Goal: Task Accomplishment & Management: Manage account settings

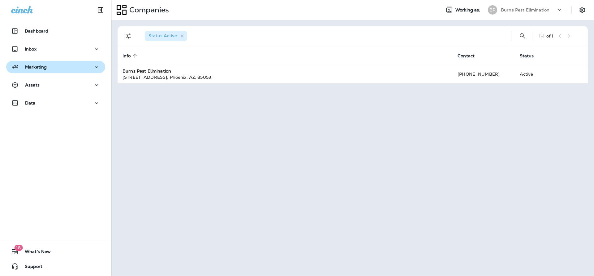
click at [73, 63] on button "Marketing" at bounding box center [55, 67] width 99 height 12
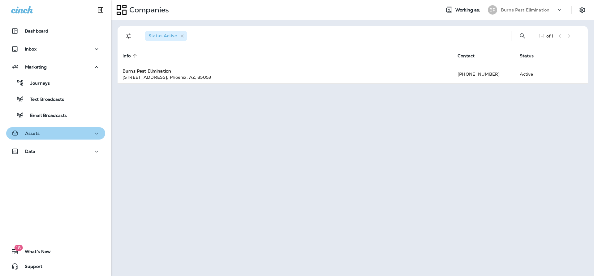
click at [71, 128] on button "Assets" at bounding box center [55, 133] width 99 height 12
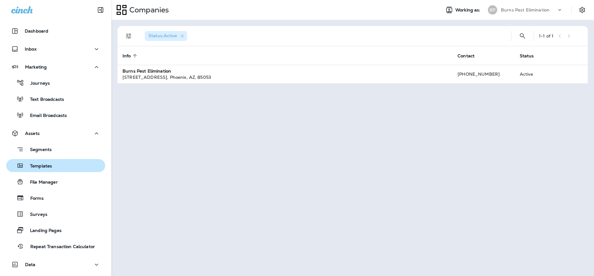
click at [74, 165] on div "Templates" at bounding box center [56, 165] width 94 height 9
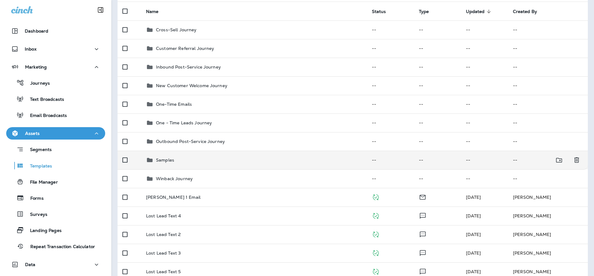
scroll to position [46, 0]
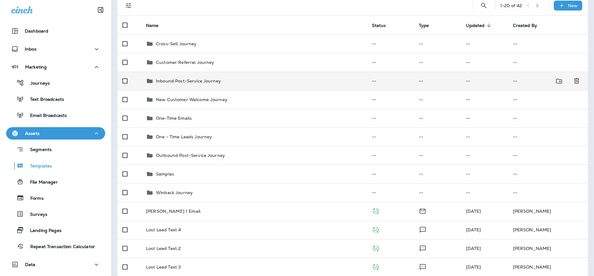
click at [198, 76] on td "Inbound Post-Service Journey" at bounding box center [254, 81] width 226 height 19
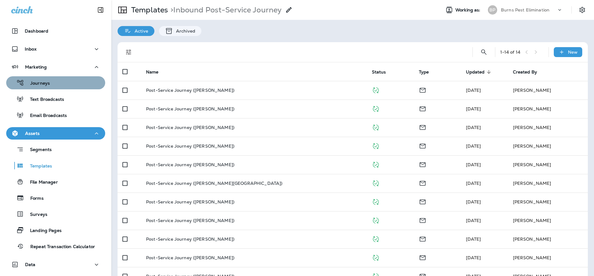
click at [63, 85] on div "Journeys" at bounding box center [56, 82] width 94 height 9
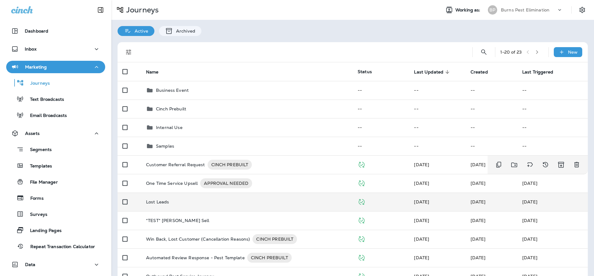
scroll to position [46, 0]
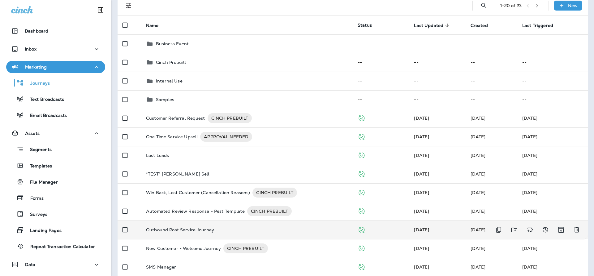
click at [208, 226] on td "Outbound Post Service Journey" at bounding box center [247, 229] width 212 height 19
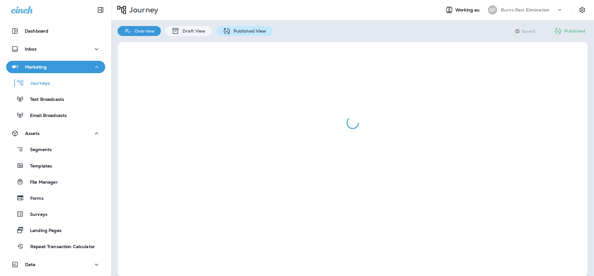
click at [262, 26] on div "Published View" at bounding box center [245, 31] width 56 height 10
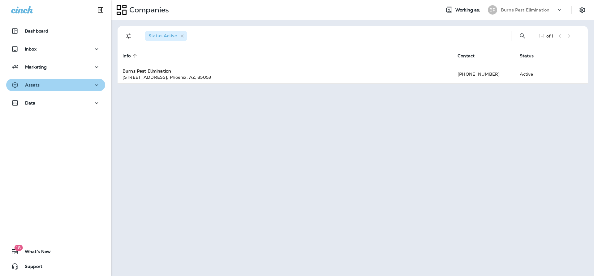
click at [93, 87] on icon "button" at bounding box center [96, 85] width 7 height 8
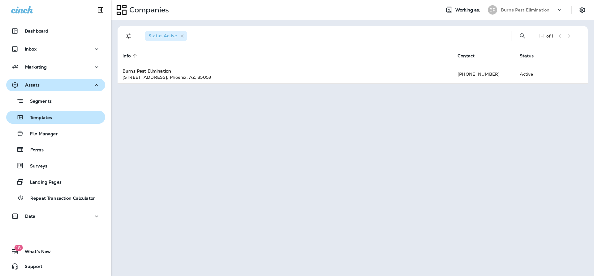
click at [63, 118] on div "Templates" at bounding box center [56, 116] width 94 height 9
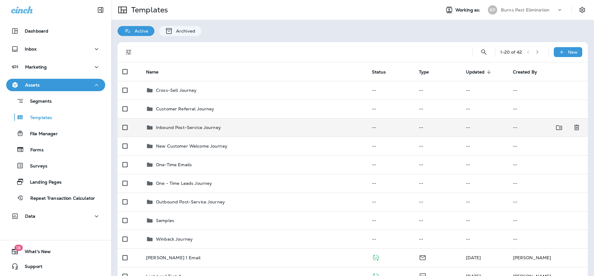
click at [209, 132] on td "Inbound Post-Service Journey" at bounding box center [254, 127] width 226 height 19
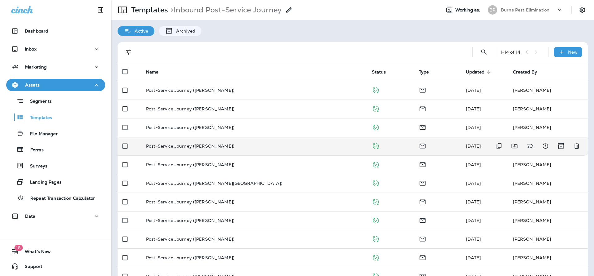
click at [246, 146] on div "Post-Service Journey ([PERSON_NAME])" at bounding box center [254, 145] width 216 height 5
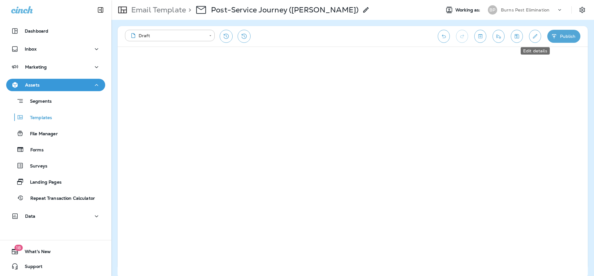
click at [537, 37] on icon "Edit details" at bounding box center [535, 36] width 7 height 6
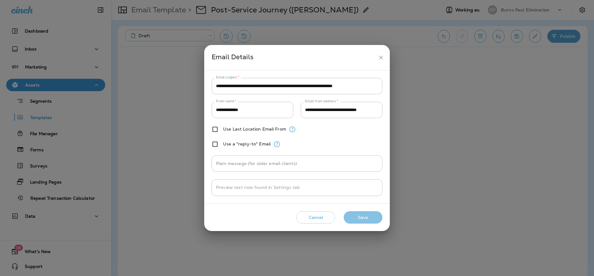
click at [371, 215] on button "Save" at bounding box center [363, 217] width 39 height 13
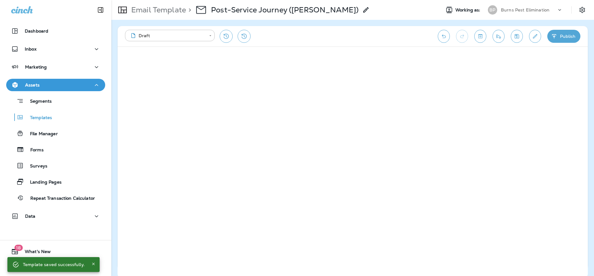
click at [312, 34] on div "**********" at bounding box center [278, 36] width 307 height 13
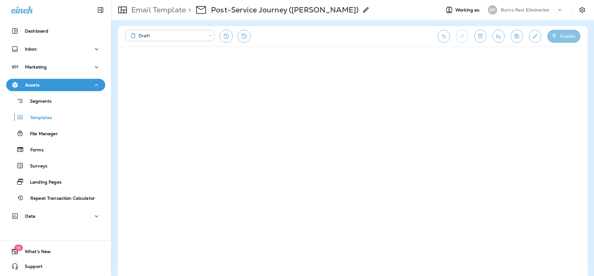
click at [563, 34] on button "Publish" at bounding box center [564, 36] width 33 height 13
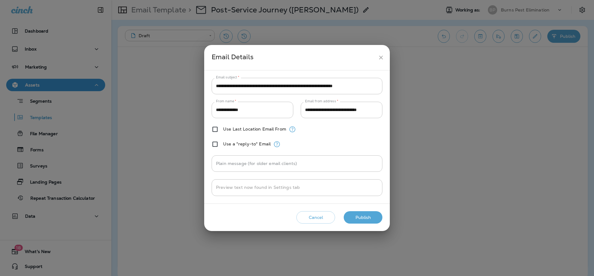
click at [364, 215] on button "Publish" at bounding box center [363, 217] width 39 height 13
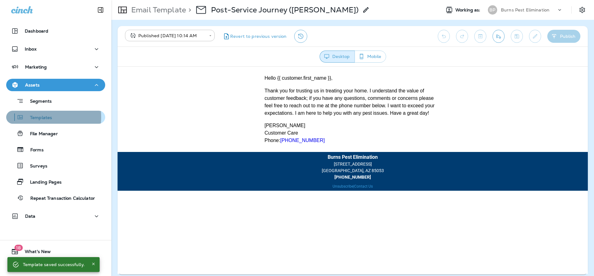
click at [37, 117] on p "Templates" at bounding box center [38, 118] width 28 height 6
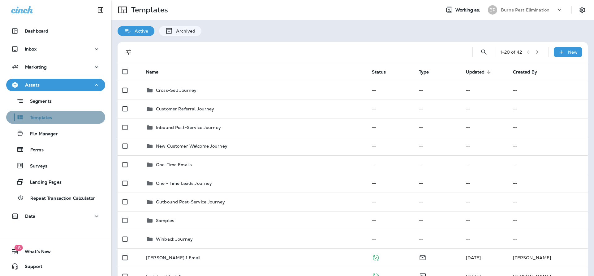
drag, startPoint x: 65, startPoint y: 112, endPoint x: 69, endPoint y: 113, distance: 3.8
click at [68, 113] on div "Templates" at bounding box center [56, 116] width 94 height 9
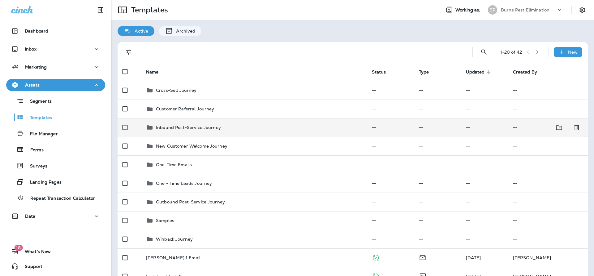
click at [283, 125] on div "Inbound Post-Service Journey" at bounding box center [254, 127] width 216 height 7
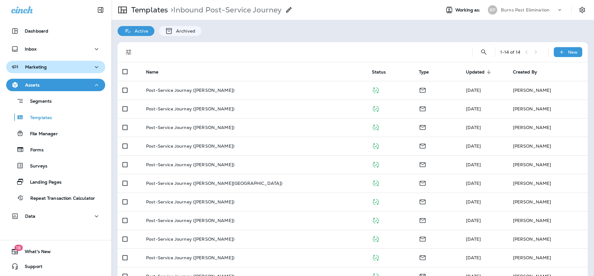
click at [64, 65] on div "Marketing" at bounding box center [55, 67] width 89 height 8
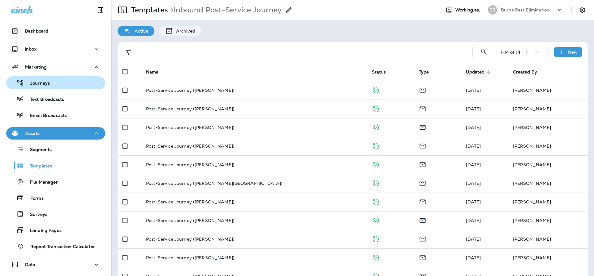
click at [60, 85] on div "Journeys" at bounding box center [56, 82] width 94 height 9
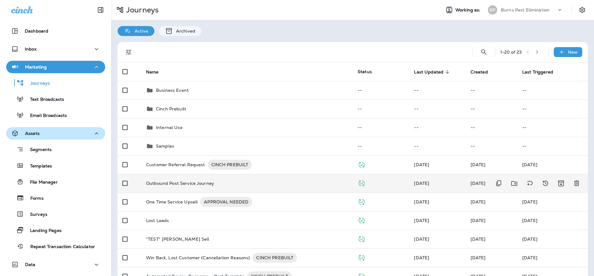
click at [281, 179] on td "Outbound Post Service Journey" at bounding box center [247, 183] width 212 height 19
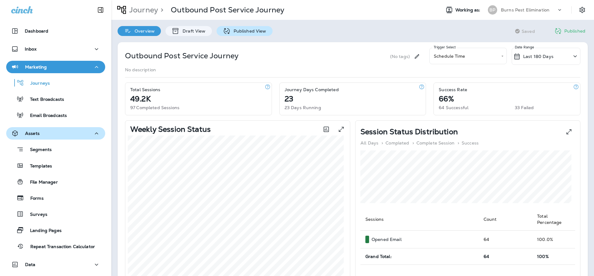
click at [241, 30] on p "Published View" at bounding box center [249, 30] width 36 height 5
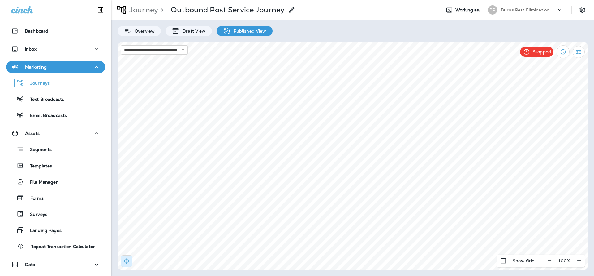
select select "**********"
